Goal: Information Seeking & Learning: Learn about a topic

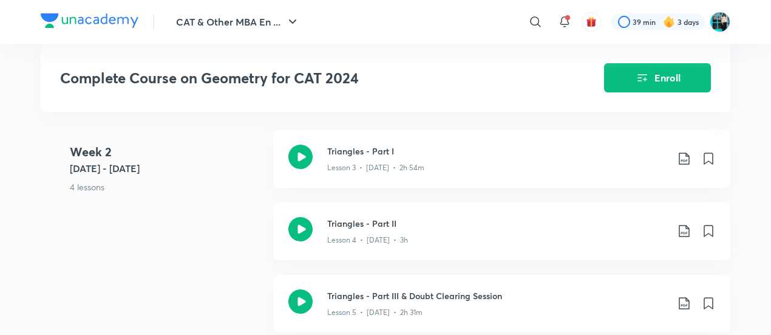
click at [207, 231] on div "Week [DATE] 8 - [DATE] 4 lessons Triangles - Part I Lesson 3 • [DATE] • 2h 54m …" at bounding box center [386, 274] width 690 height 289
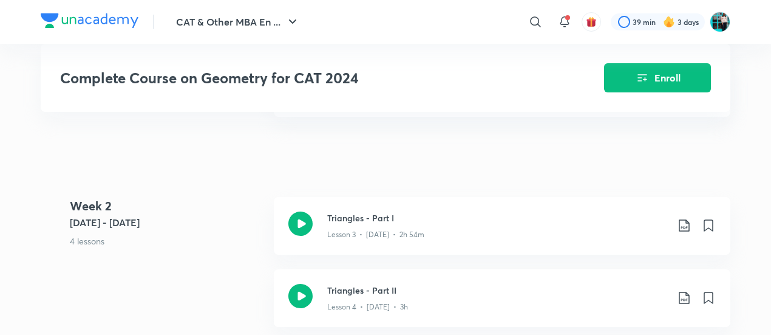
scroll to position [576, 0]
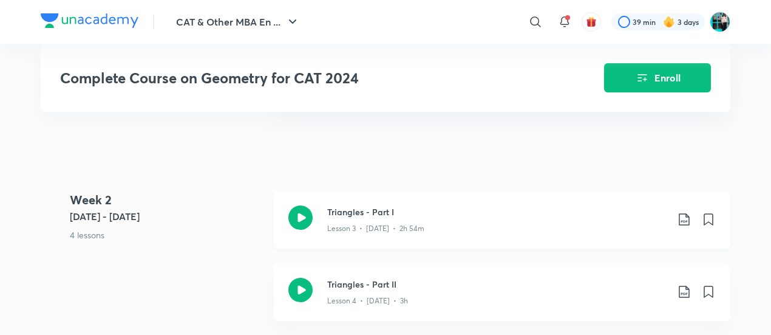
click at [355, 218] on div "Lesson 3 • [DATE] • 2h 54m" at bounding box center [497, 226] width 340 height 16
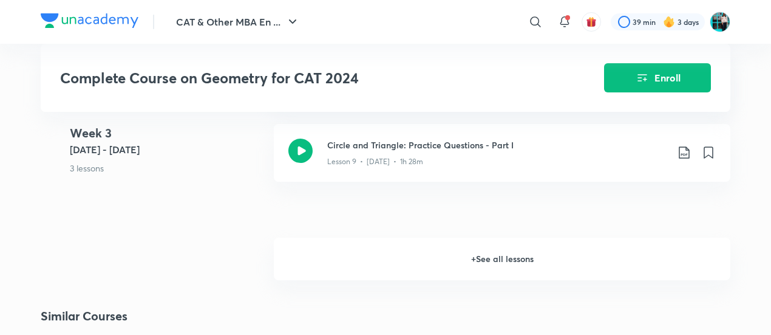
scroll to position [1138, 0]
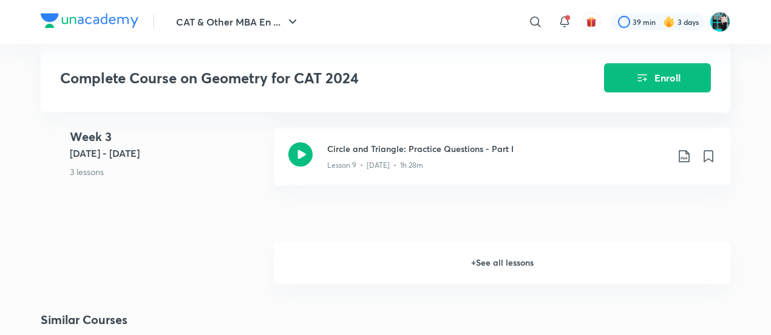
click at [369, 273] on h6 "+ See all lessons" at bounding box center [502, 262] width 457 height 43
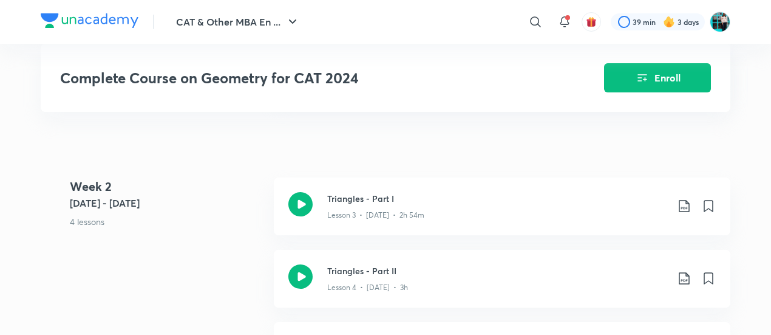
scroll to position [582, 0]
